Goal: Information Seeking & Learning: Learn about a topic

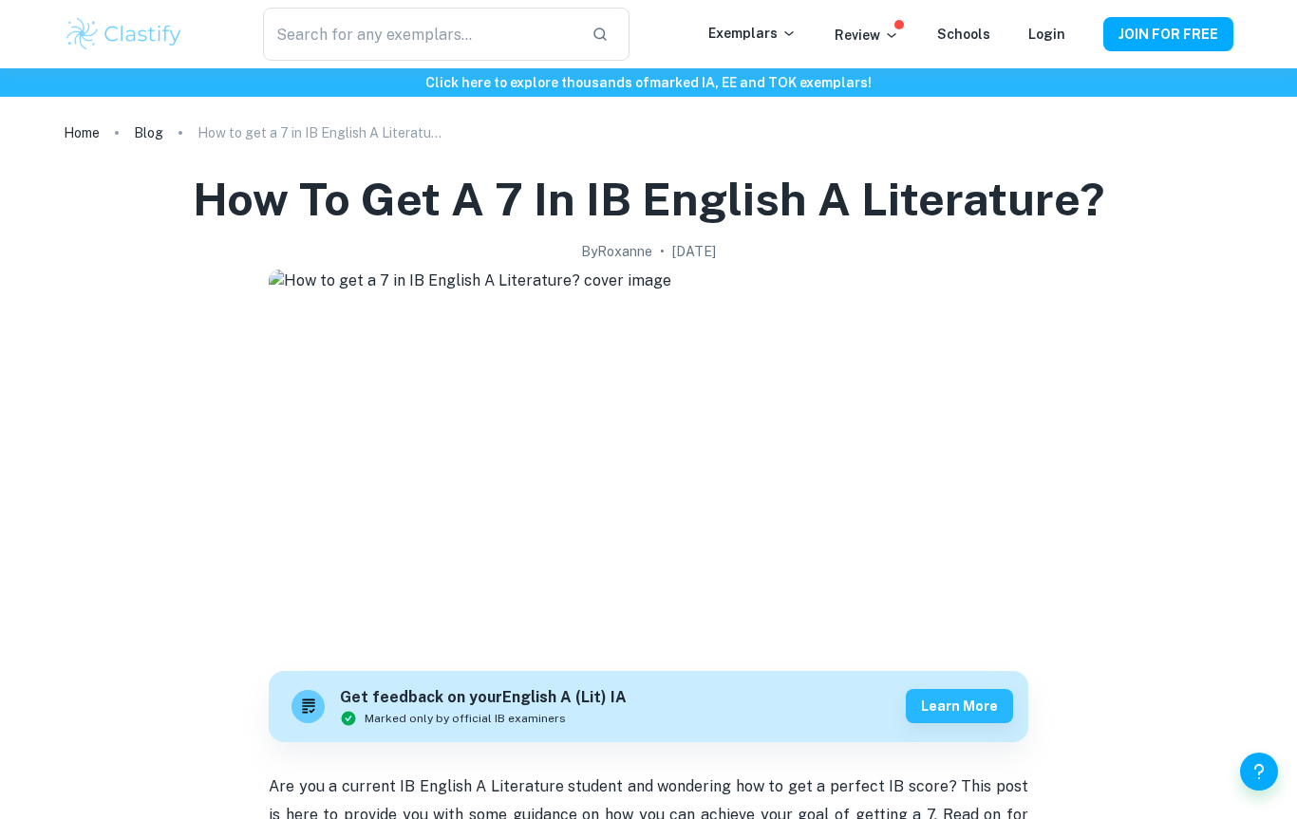
click at [461, 52] on input "text" at bounding box center [419, 34] width 313 height 53
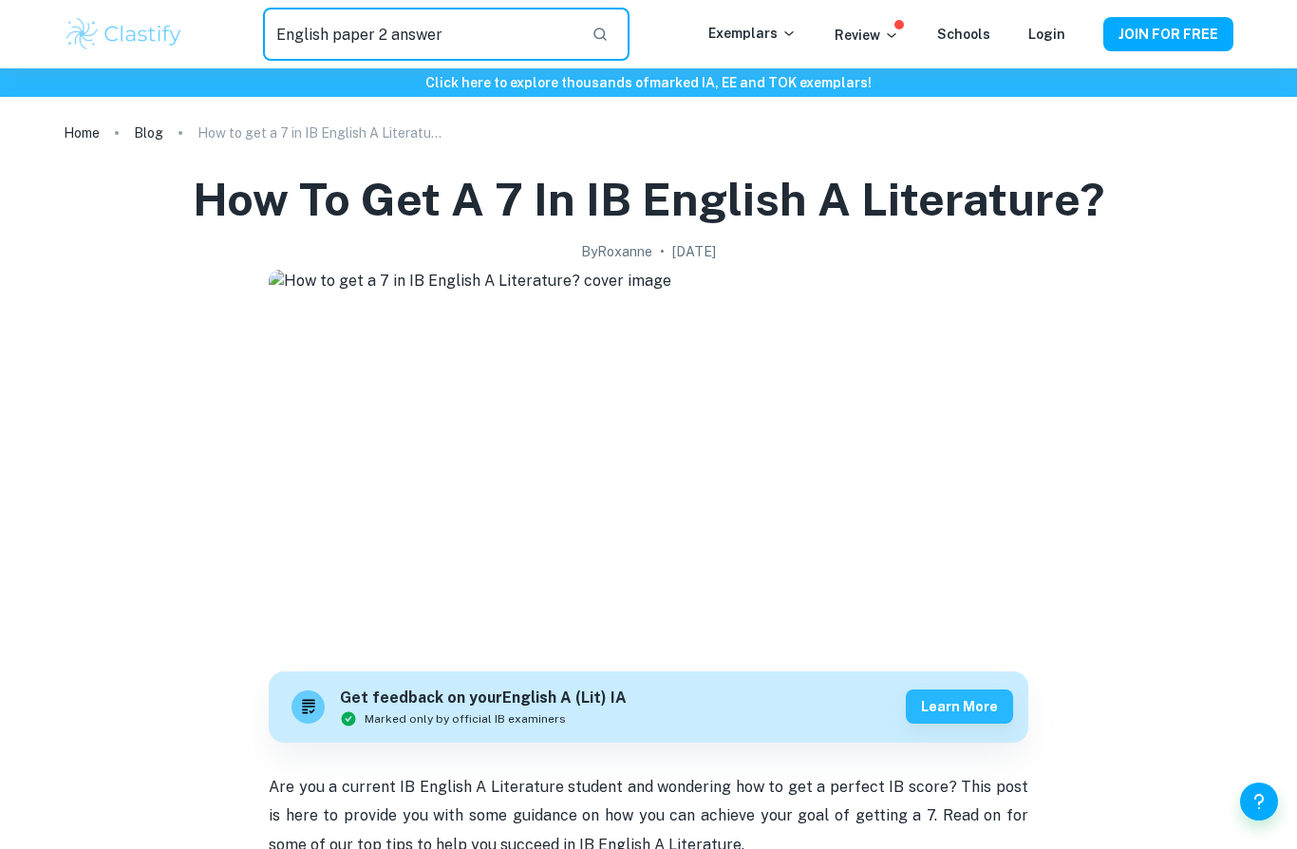
type input "English paper 2 answer"
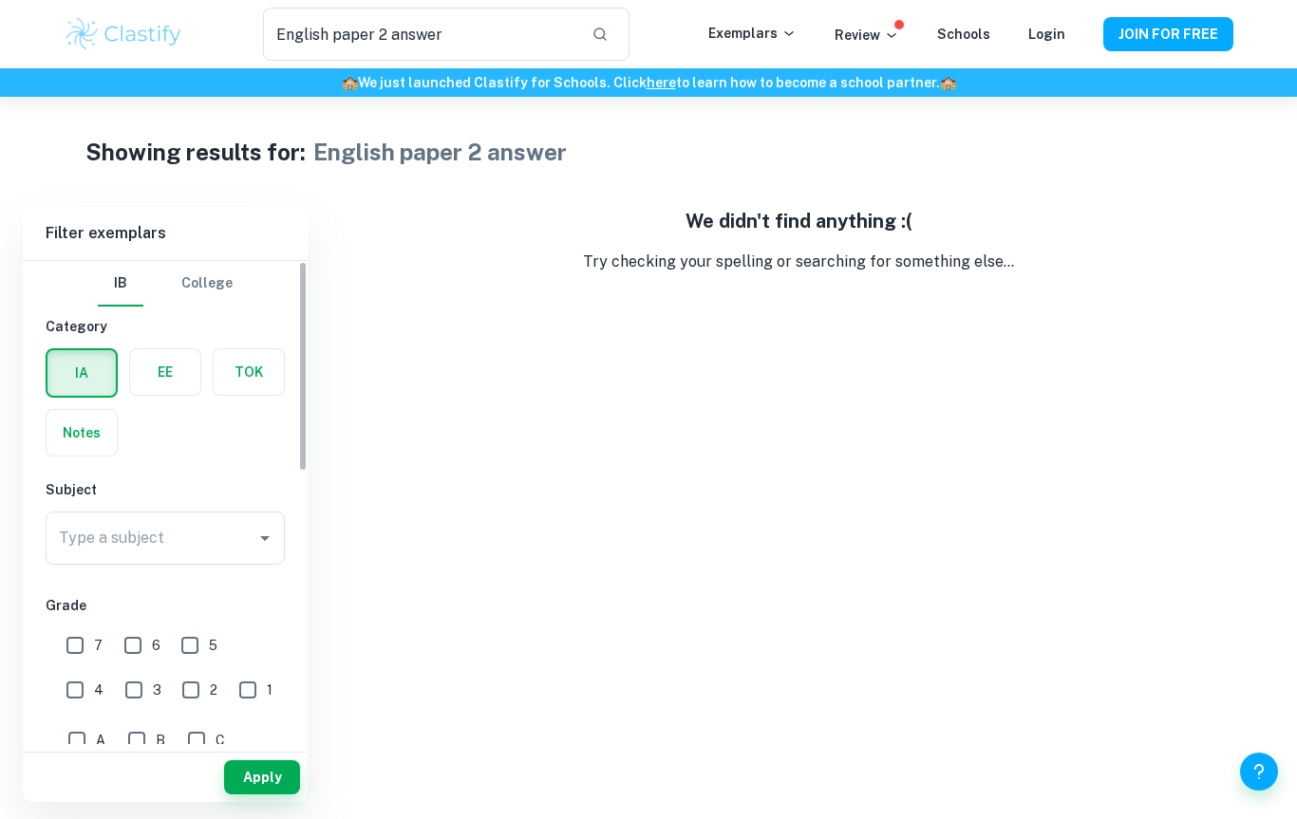
click at [57, 435] on label "button" at bounding box center [82, 433] width 70 height 46
click at [0, 0] on input "radio" at bounding box center [0, 0] width 0 height 0
click at [113, 543] on div "Type a subject Type a subject" at bounding box center [165, 538] width 239 height 53
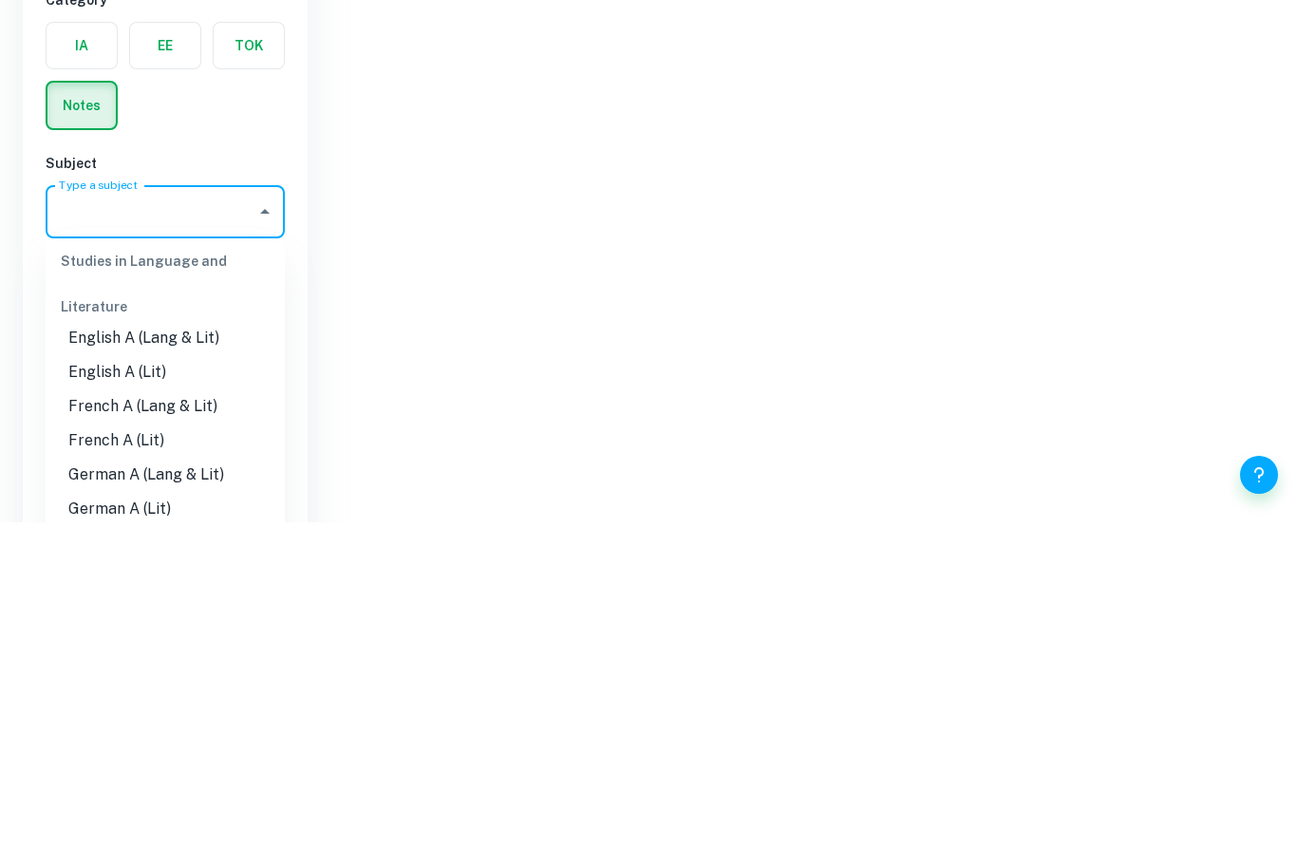
scroll to position [212, 0]
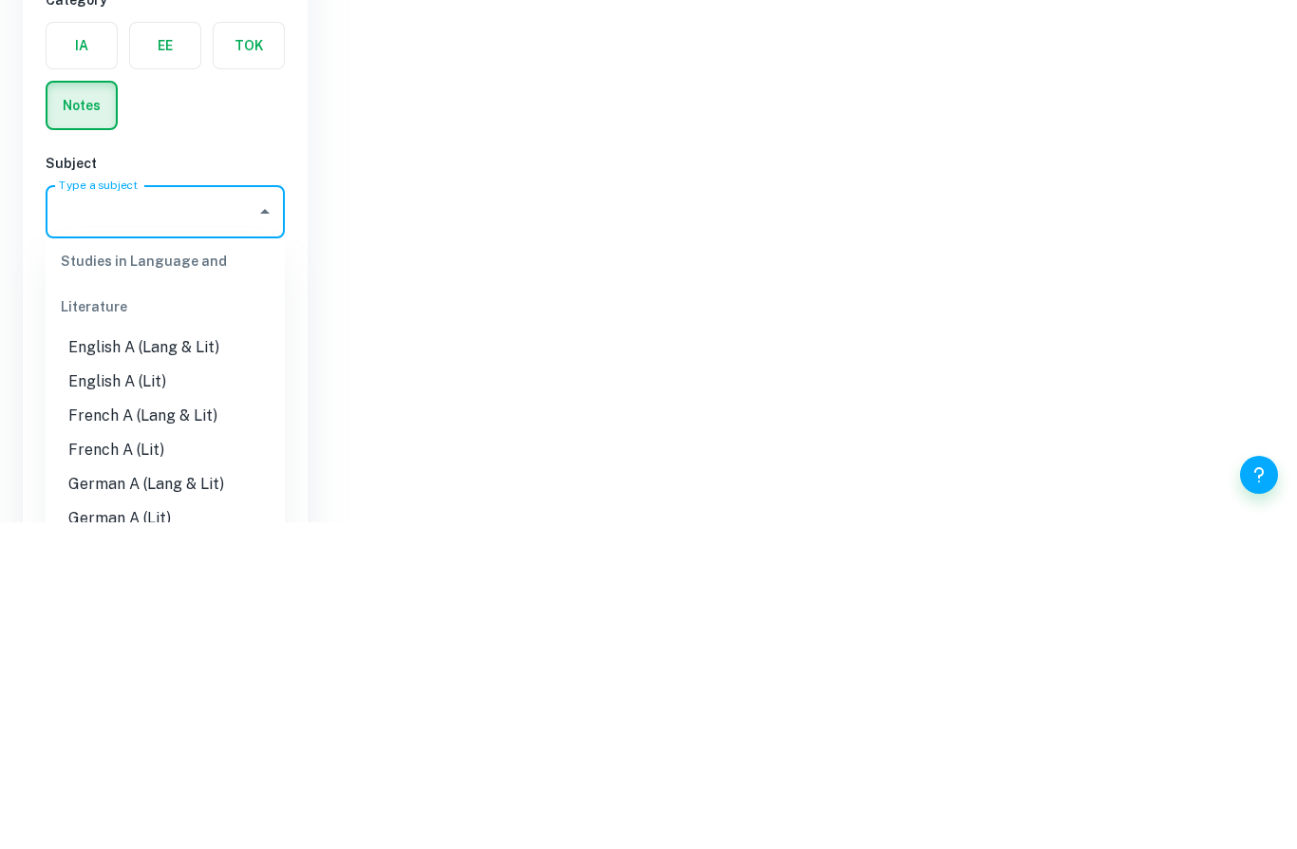
click at [95, 657] on li "English A (Lang & Lit)" at bounding box center [165, 674] width 239 height 34
type input "English A (Lang & Lit)"
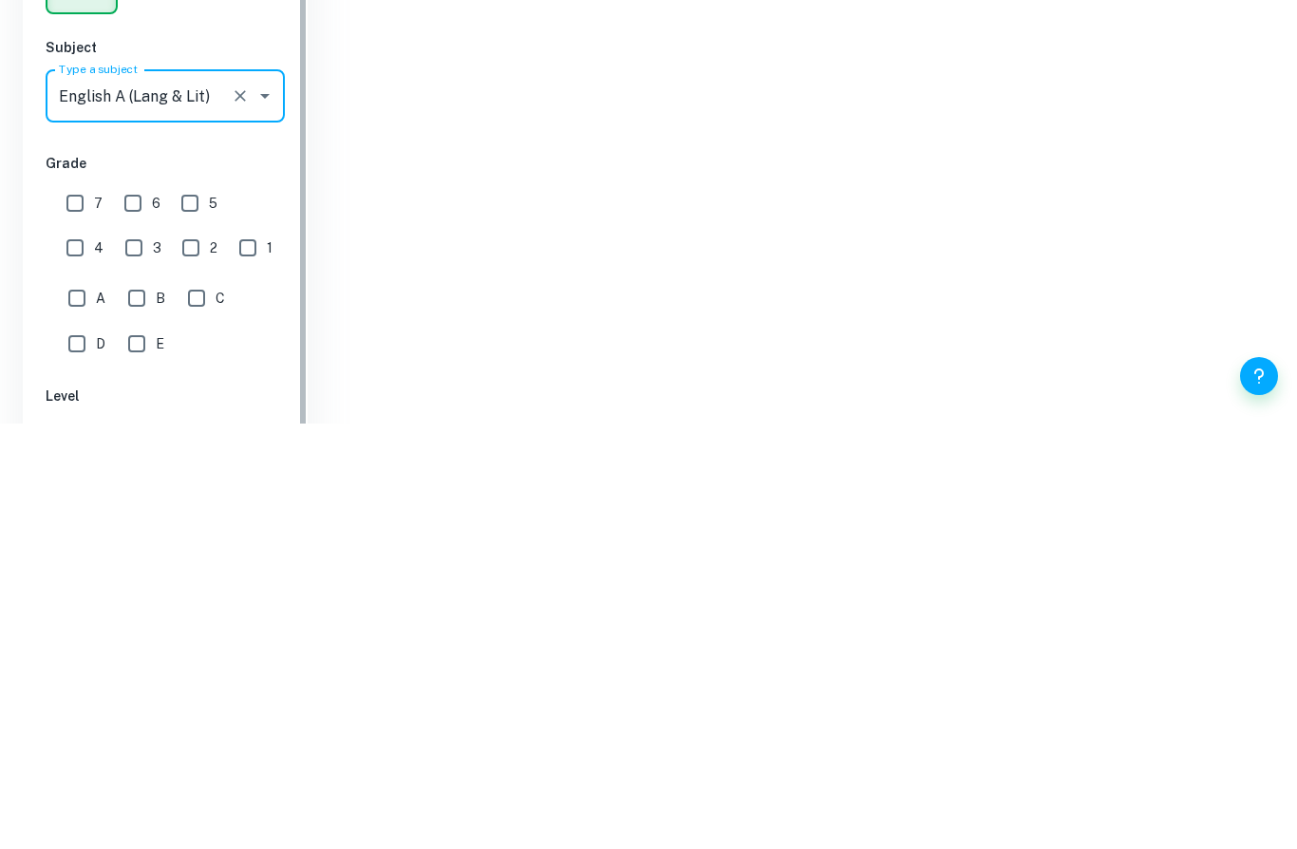
scroll to position [17, 0]
click at [186, 610] on input "5" at bounding box center [190, 629] width 38 height 38
checkbox input "true"
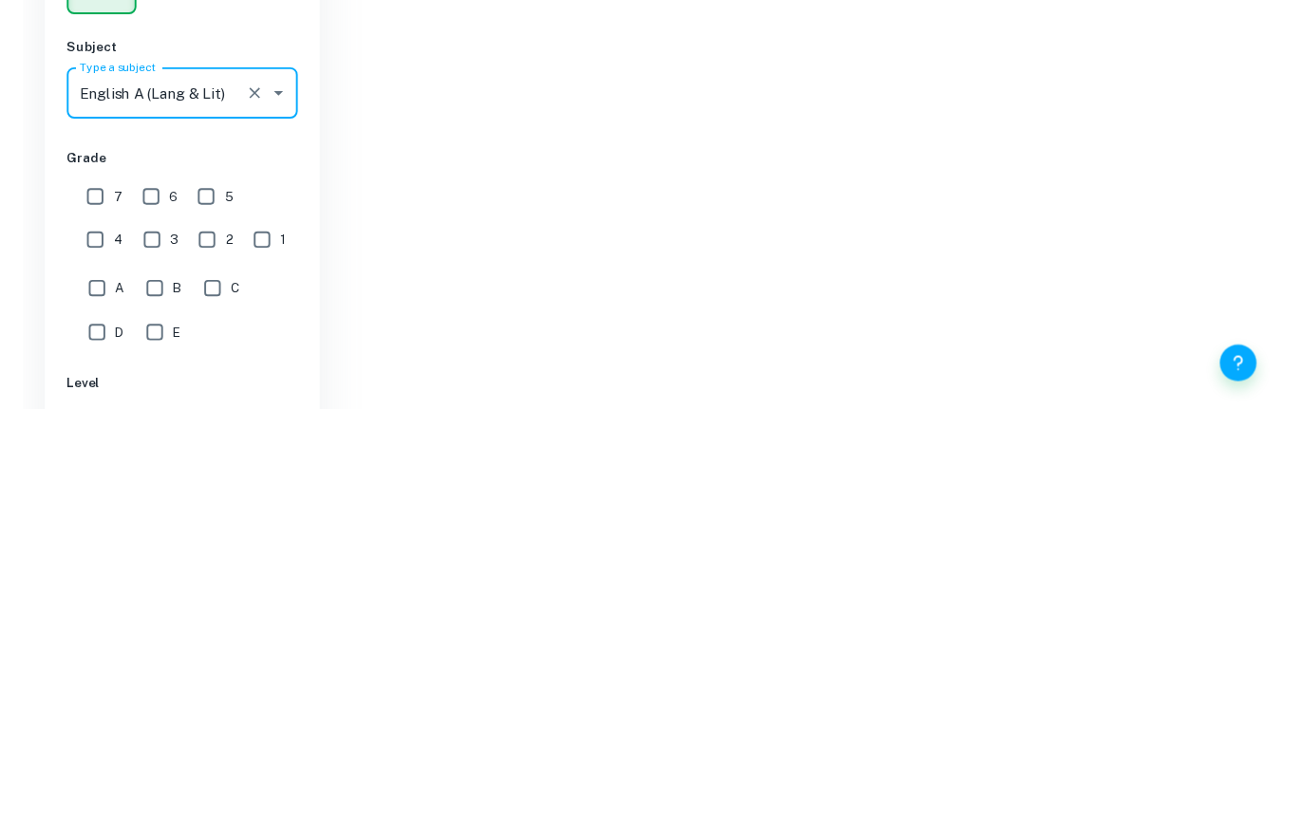
scroll to position [97, 0]
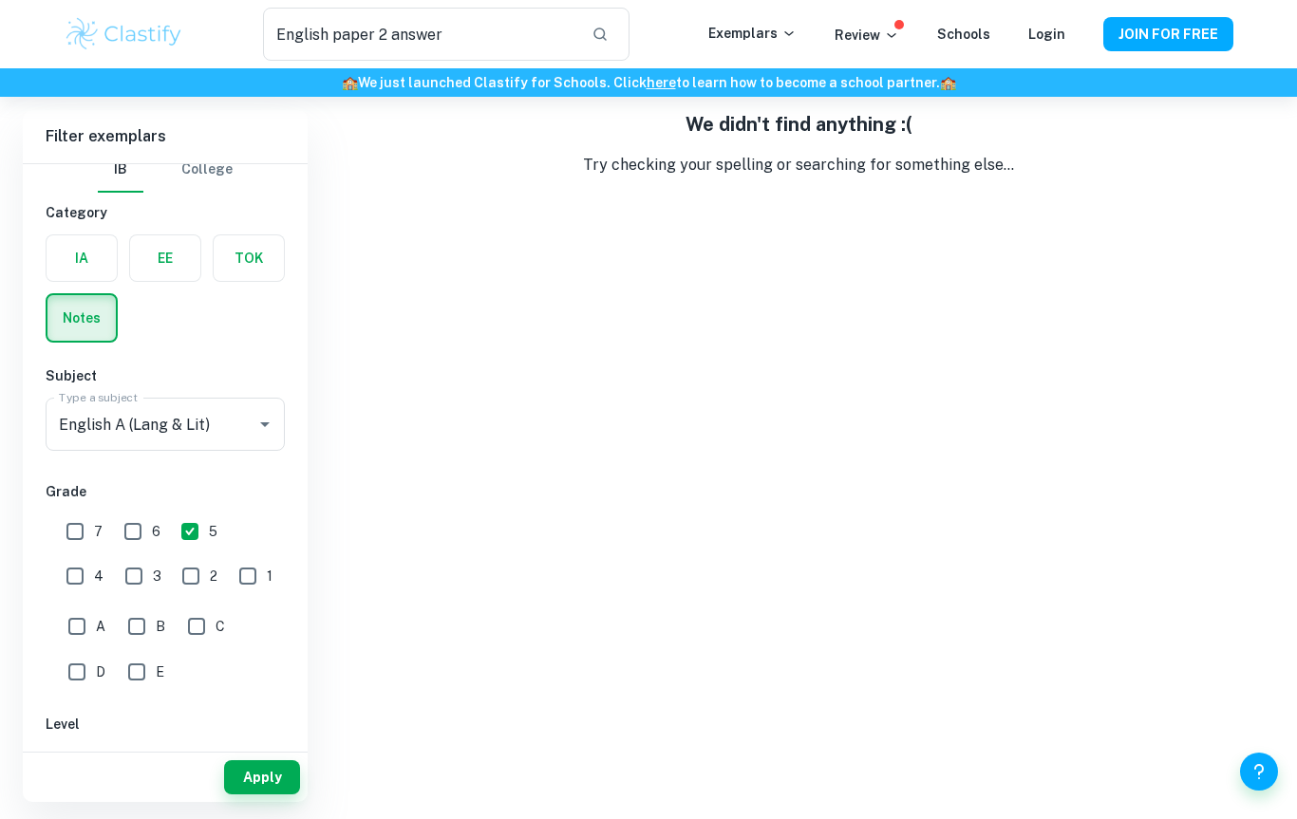
click at [65, 528] on input "7" at bounding box center [75, 532] width 38 height 38
checkbox input "true"
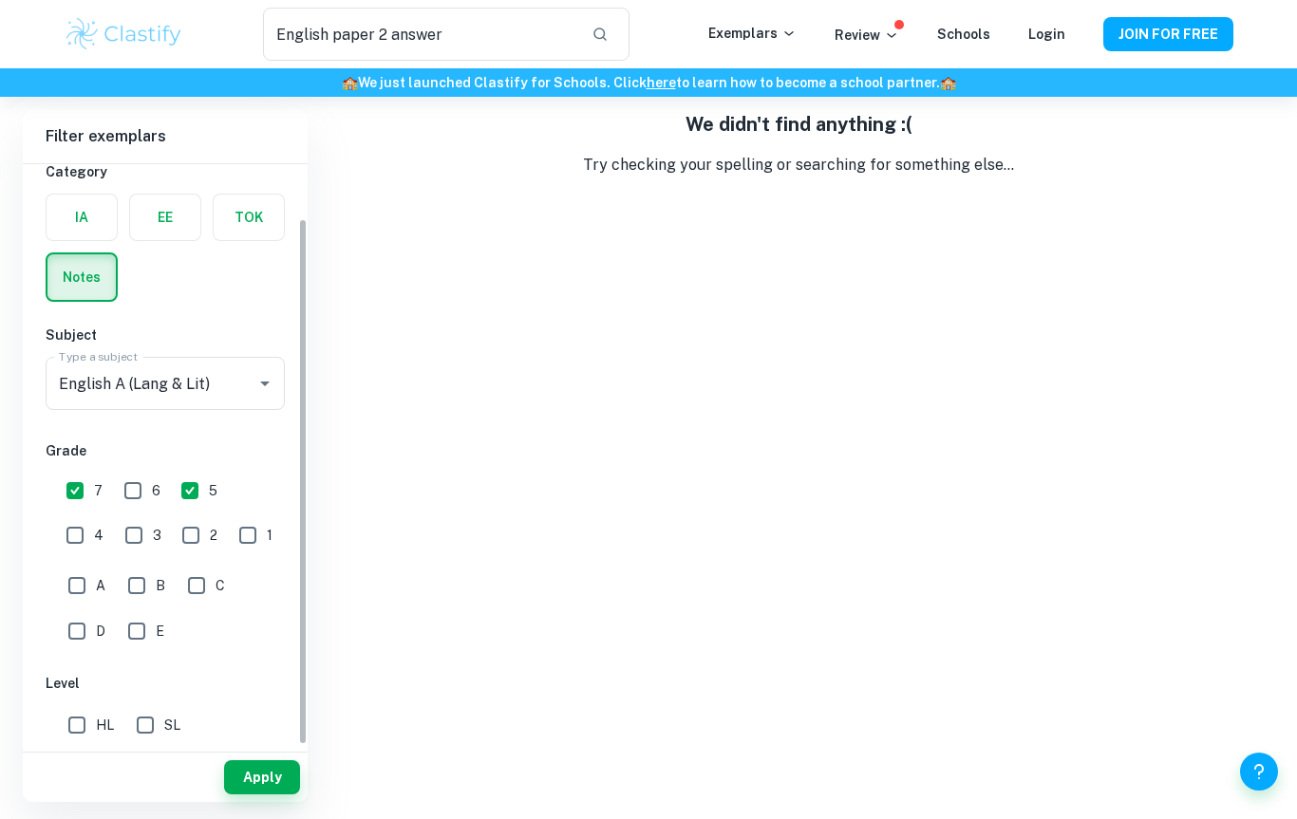
scroll to position [58, 0]
click at [74, 729] on input "HL" at bounding box center [77, 725] width 38 height 38
checkbox input "true"
click at [199, 487] on input "5" at bounding box center [190, 491] width 38 height 38
checkbox input "false"
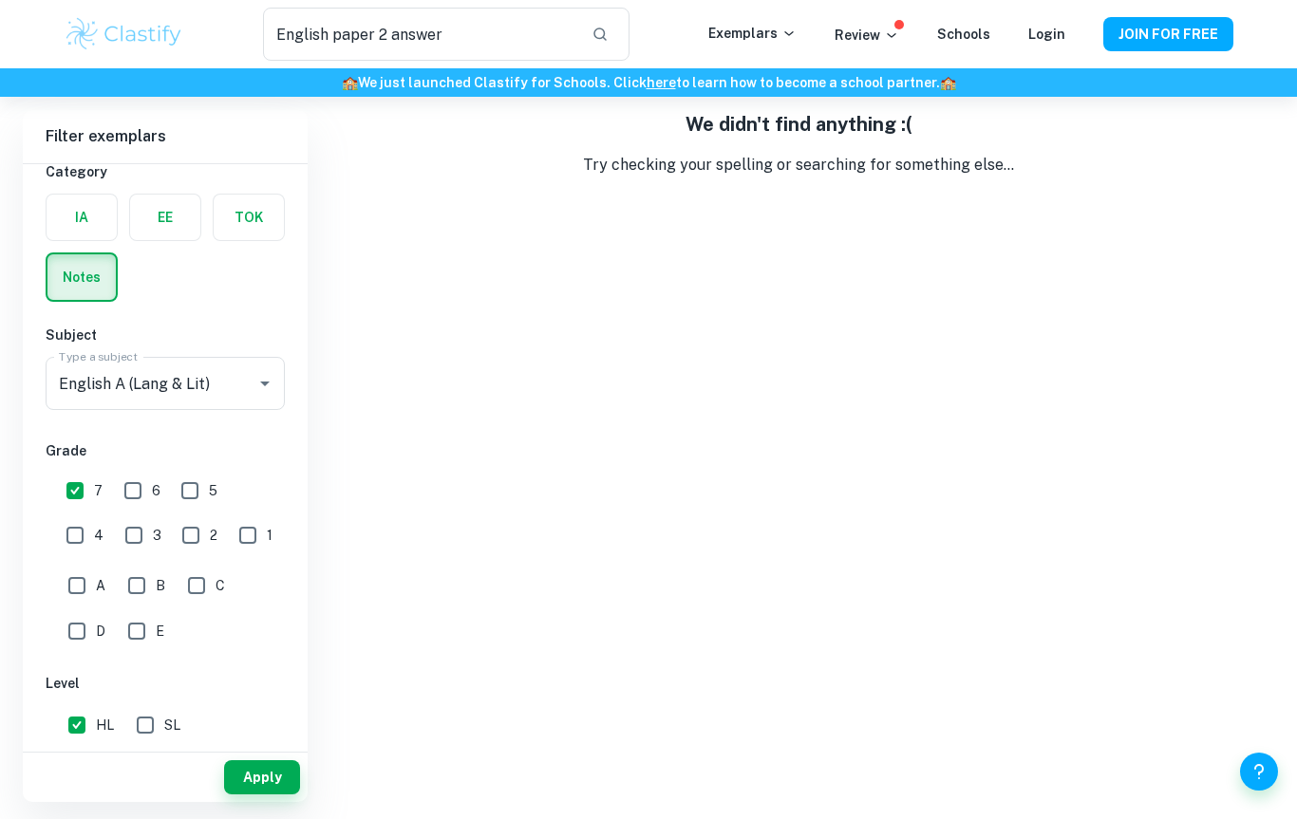
click at [129, 493] on input "6" at bounding box center [133, 491] width 38 height 38
checkbox input "true"
click at [71, 724] on input "HL" at bounding box center [77, 725] width 38 height 38
checkbox input "false"
click at [145, 724] on input "SL" at bounding box center [145, 725] width 38 height 38
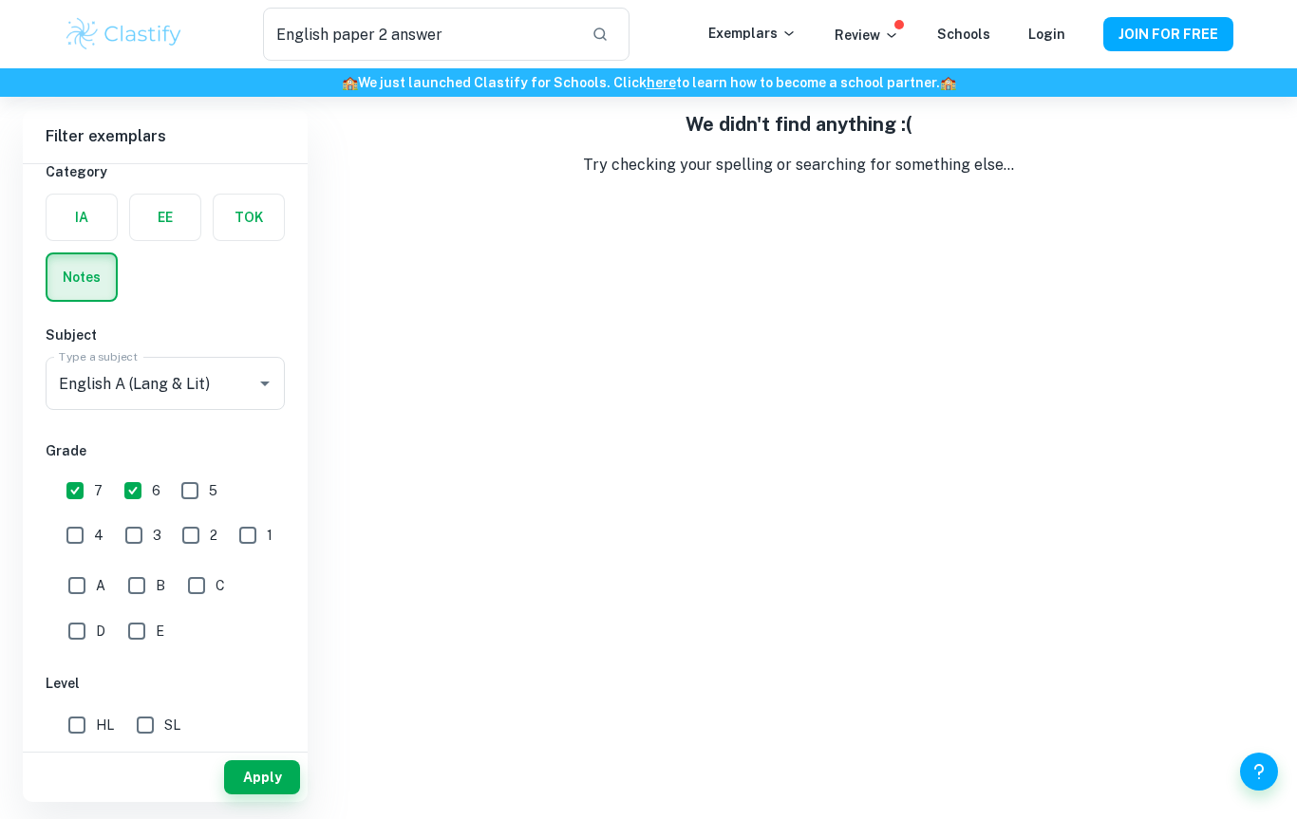
checkbox input "true"
click at [254, 773] on button "Apply" at bounding box center [262, 778] width 76 height 34
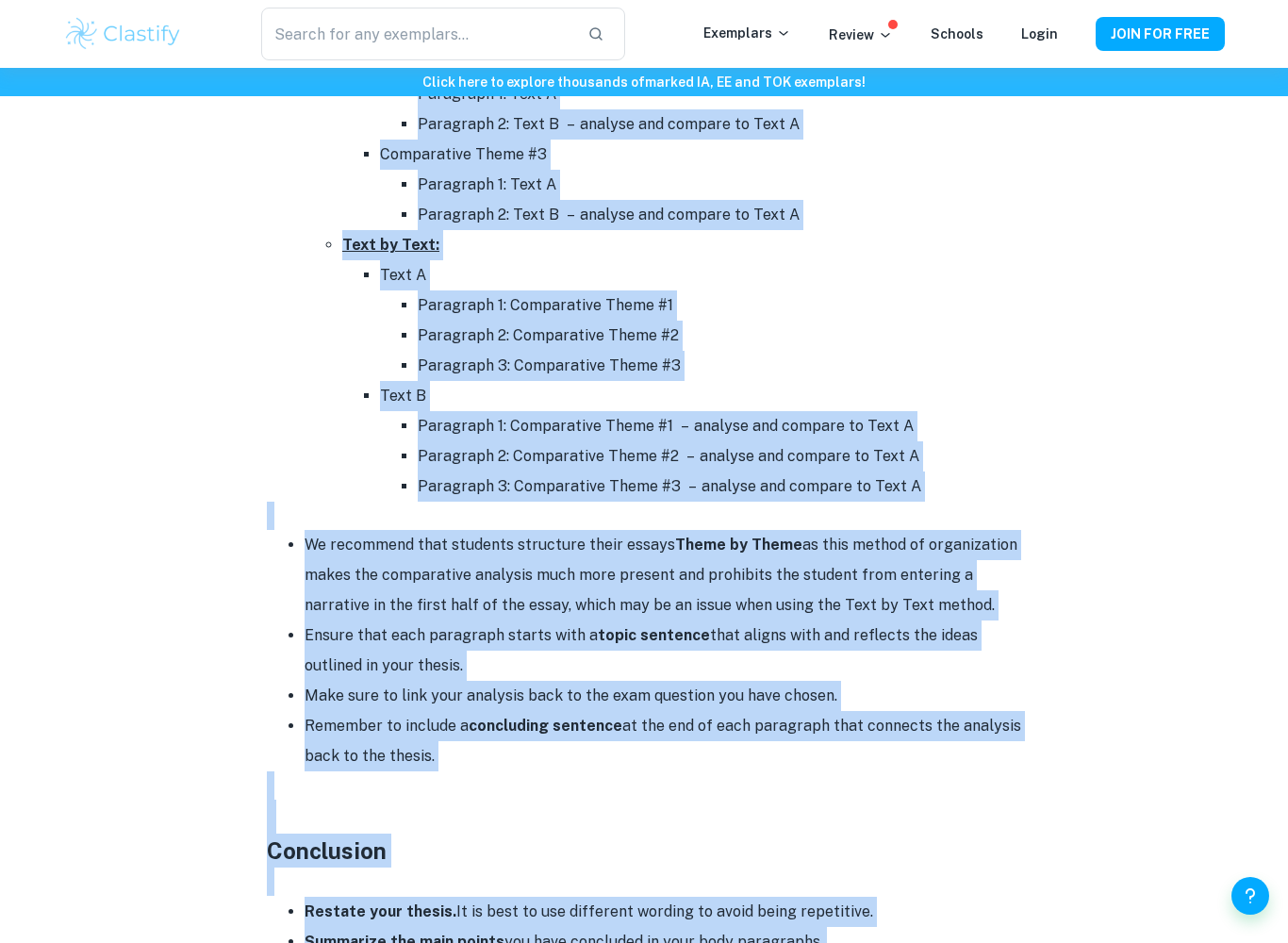
scroll to position [2060, 0]
